Goal: Information Seeking & Learning: Learn about a topic

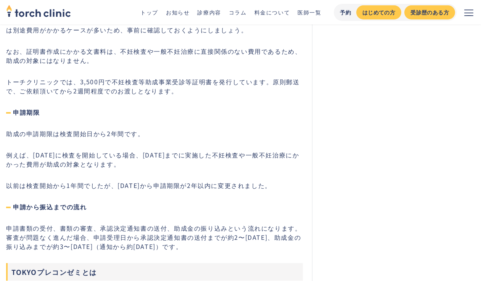
scroll to position [1831, 0]
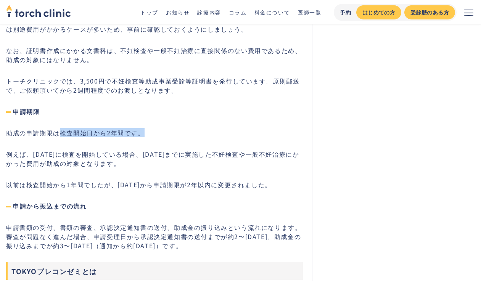
drag, startPoint x: 59, startPoint y: 87, endPoint x: 143, endPoint y: 87, distance: 84.3
click at [143, 128] on p "助成の申請期限は検査開始日から2年間です。" at bounding box center [154, 132] width 297 height 9
click at [122, 128] on p "助成の申請期限は検査開始日から2年間です。" at bounding box center [154, 132] width 297 height 9
copy p "検査開始日から2年間"
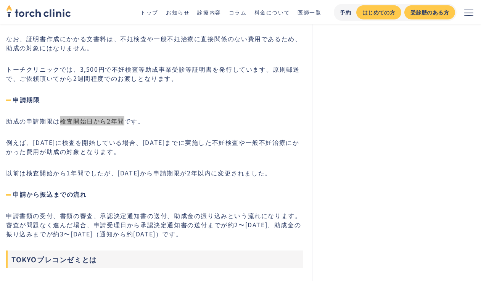
scroll to position [1844, 0]
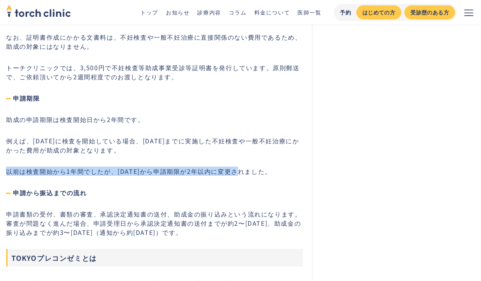
drag, startPoint x: 7, startPoint y: 127, endPoint x: 244, endPoint y: 127, distance: 236.8
click at [244, 167] on p "以前は検査開始から1年間でしたが、[DATE]から申請期限が2年以内に変更されました。" at bounding box center [154, 171] width 297 height 9
copy p "以前は検査開始から1年間でしたが、[DATE]から申請期限が2年以内に変更"
click at [320, 108] on div "恵比寿・[PERSON_NAME]の不妊治療クリニック 仕事もやりたい事も家族計画も ‍ ‍ 私らしく叶えられるクリニック 予約から会計までムダな待ち時間をな…" at bounding box center [393, 257] width 163 height 4117
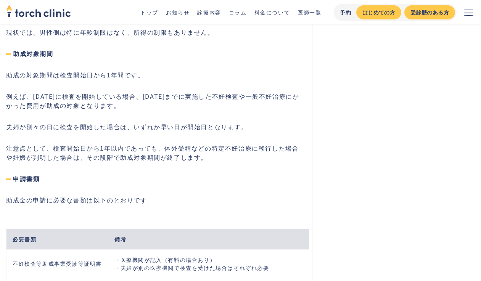
scroll to position [1479, 0]
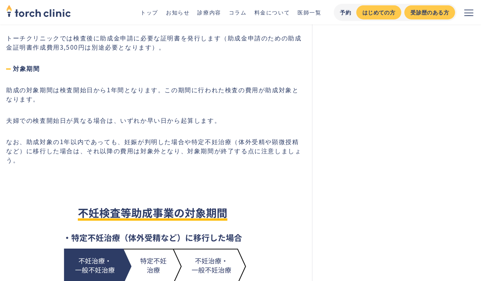
scroll to position [1278, 0]
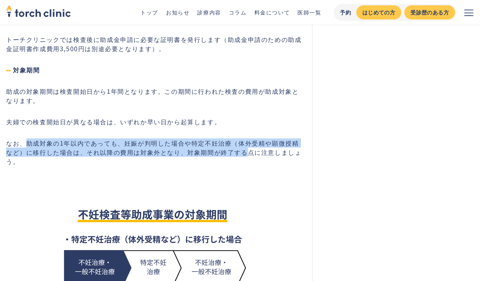
drag, startPoint x: 26, startPoint y: 117, endPoint x: 239, endPoint y: 123, distance: 212.9
click at [239, 138] on p "なお、助成対象の1年以内であっても、妊娠が判明した場合や特定不妊治療（体外受精や顕微授精など）に移行した場合は、それ以降の費用は対象外となり、対象期間が終了す…" at bounding box center [154, 151] width 297 height 27
copy p "助成対象の1年以内であっても、妊娠が判明した場合や特定不妊治療（体外受精や顕微授精など）に移行した場合は、それ以降の費用は対象外となり、対象期間が終了する"
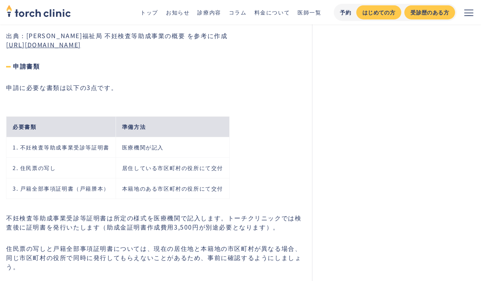
scroll to position [1702, 0]
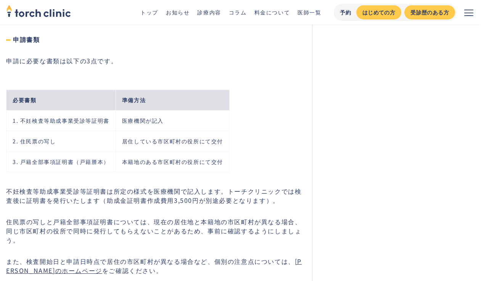
click at [79, 90] on th "必要書類" at bounding box center [60, 100] width 109 height 21
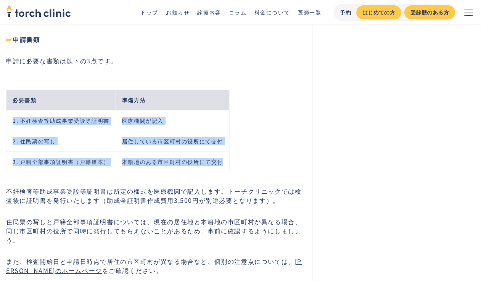
drag, startPoint x: 13, startPoint y: 95, endPoint x: 223, endPoint y: 135, distance: 213.5
click at [223, 135] on tbody "必要書類 準備方法 1. 不妊検査等助成事業受診等証明書 医療機関が記入 2. 住民票の写し 居住している市区町村の役所にて交付 3. 戸籍全部事項証明書（戸…" at bounding box center [117, 131] width 223 height 82
copy tbody "1. 不妊検査等助成事業受診等証明書 医療機関が記入 2. 住民票の写し 居住している市区町村の役所にて交付 3. 戸籍全部事項証明書（戸籍謄本） 本籍地のあ…"
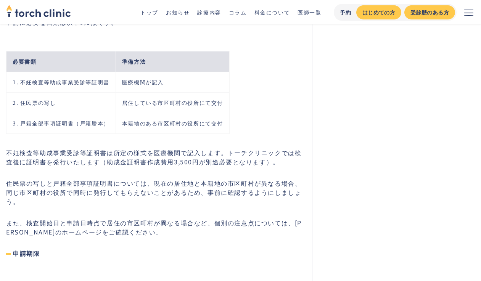
click at [113, 249] on h4 "申請期限" at bounding box center [154, 253] width 297 height 9
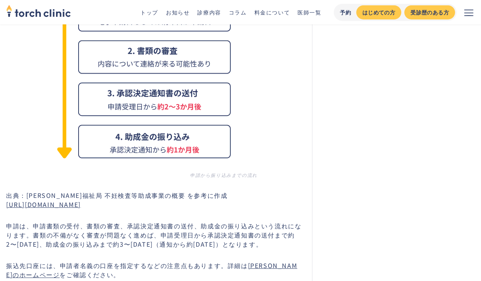
scroll to position [2472, 0]
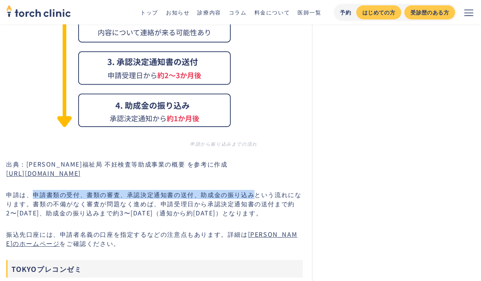
drag, startPoint x: 32, startPoint y: 167, endPoint x: 253, endPoint y: 167, distance: 220.8
click at [253, 190] on p "申請は、申請書類の受付、書類の審査、承認決定通知書の送付、助成金の振り込みという流れになります。書類の不備がなく審査が問題なく進めば、申請受理日から承認決定通…" at bounding box center [154, 203] width 297 height 27
click at [287, 190] on p "申請は、申請書類の受付、書類の審査、承認決定通知書の送付、助成金の振り込みという流れになります。書類の不備がなく審査が問題なく進めば、申請受理日から承認決定通…" at bounding box center [154, 203] width 297 height 27
copy p "申請書類の受付、書類の審査、承認決定通知書の送付、助成金の振り込みという流れ"
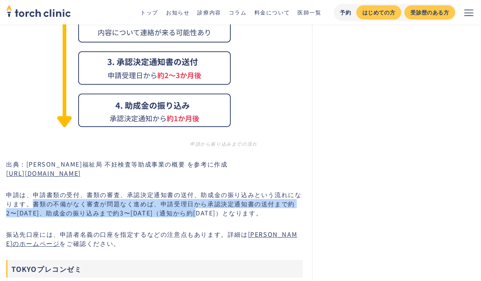
drag, startPoint x: 34, startPoint y: 177, endPoint x: 214, endPoint y: 188, distance: 180.0
click at [214, 190] on p "申請は、申請書類の受付、書類の審査、承認決定通知書の送付、助成金の振り込みという流れになります。書類の不備がなく審査が問題なく進めば、申請受理日から承認決定通…" at bounding box center [154, 203] width 297 height 27
copy p "書類の不備がなく審査が問題なく進めば、申請受理日から承認決定通知書の送付まで約2〜3か月後、助成金の振り込みまで約3〜4か月後（通知から約1か月後）"
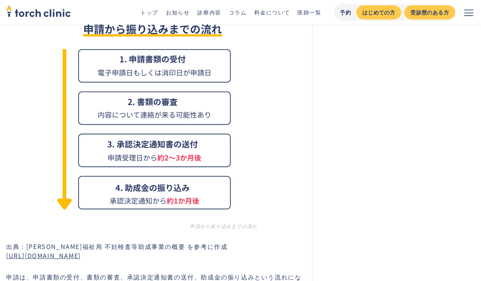
scroll to position [2384, 0]
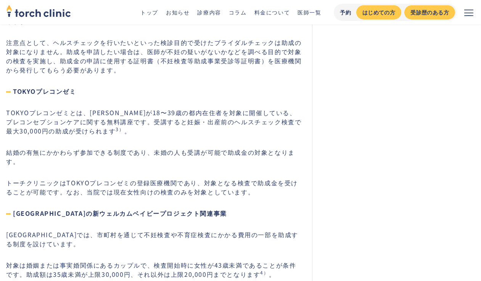
scroll to position [3082, 0]
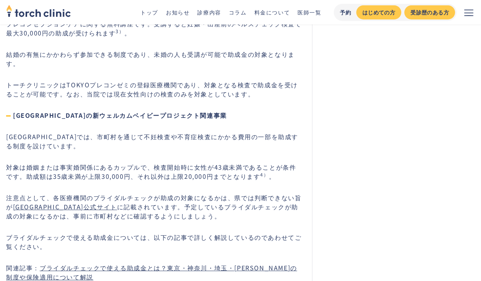
click at [257, 193] on p "注意点として、各医療機関のブライダルチェックが助成の対象になるかは、県では判断できない旨が 埼玉県公式サイト に記載されています。予定しているブライダルチェッ…" at bounding box center [154, 206] width 297 height 27
